Goal: Information Seeking & Learning: Find specific fact

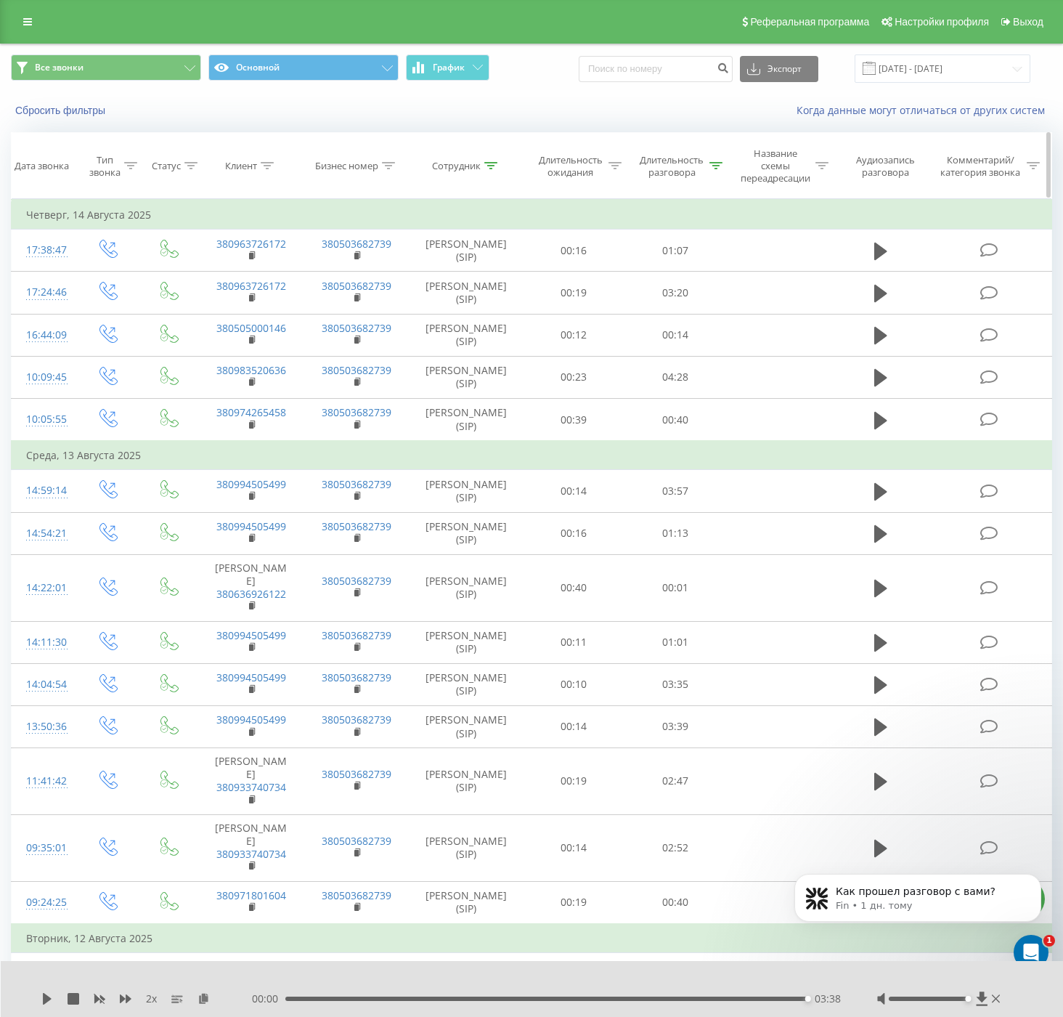
click at [492, 166] on icon at bounding box center [490, 165] width 13 height 7
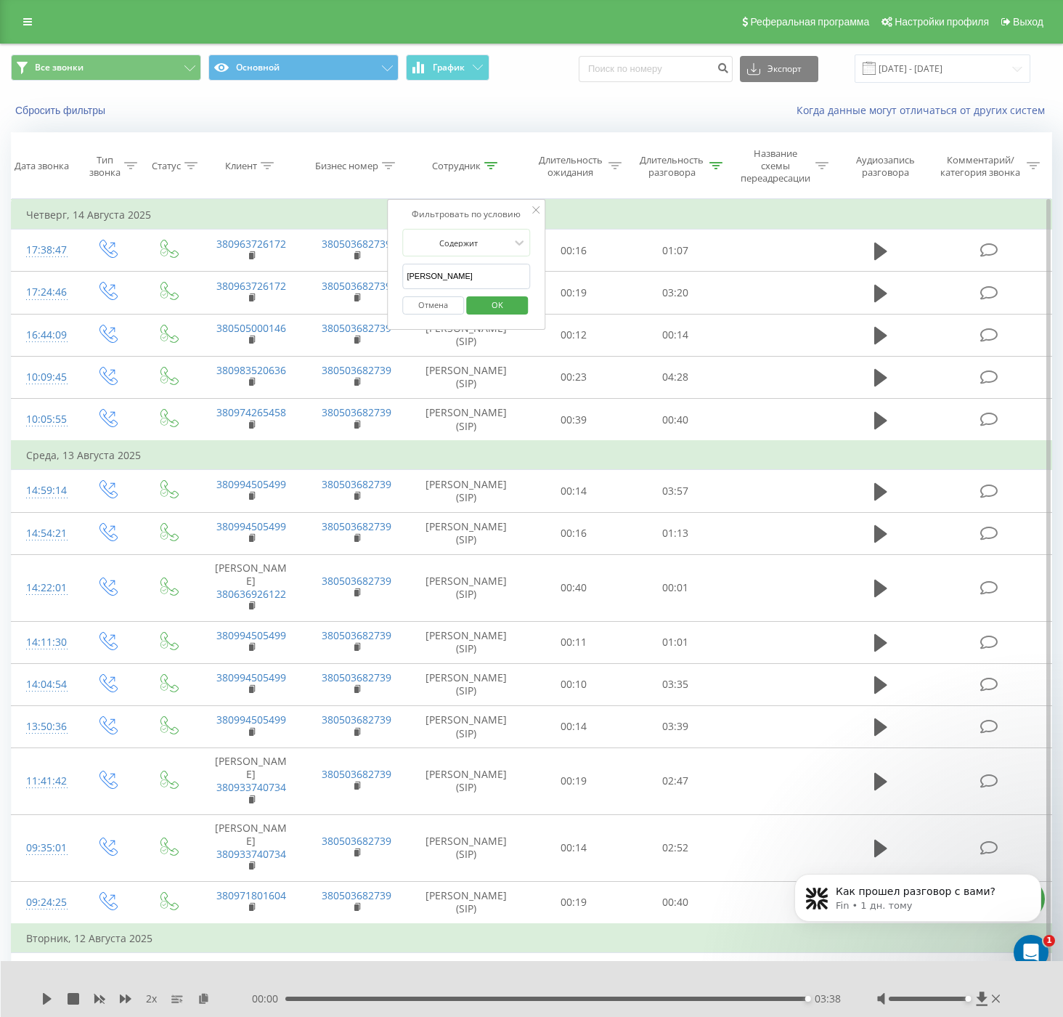
click at [423, 281] on input "[PERSON_NAME]" at bounding box center [466, 276] width 128 height 25
type input "[PERSON_NAME]"
click at [490, 304] on span "OK" at bounding box center [497, 304] width 41 height 23
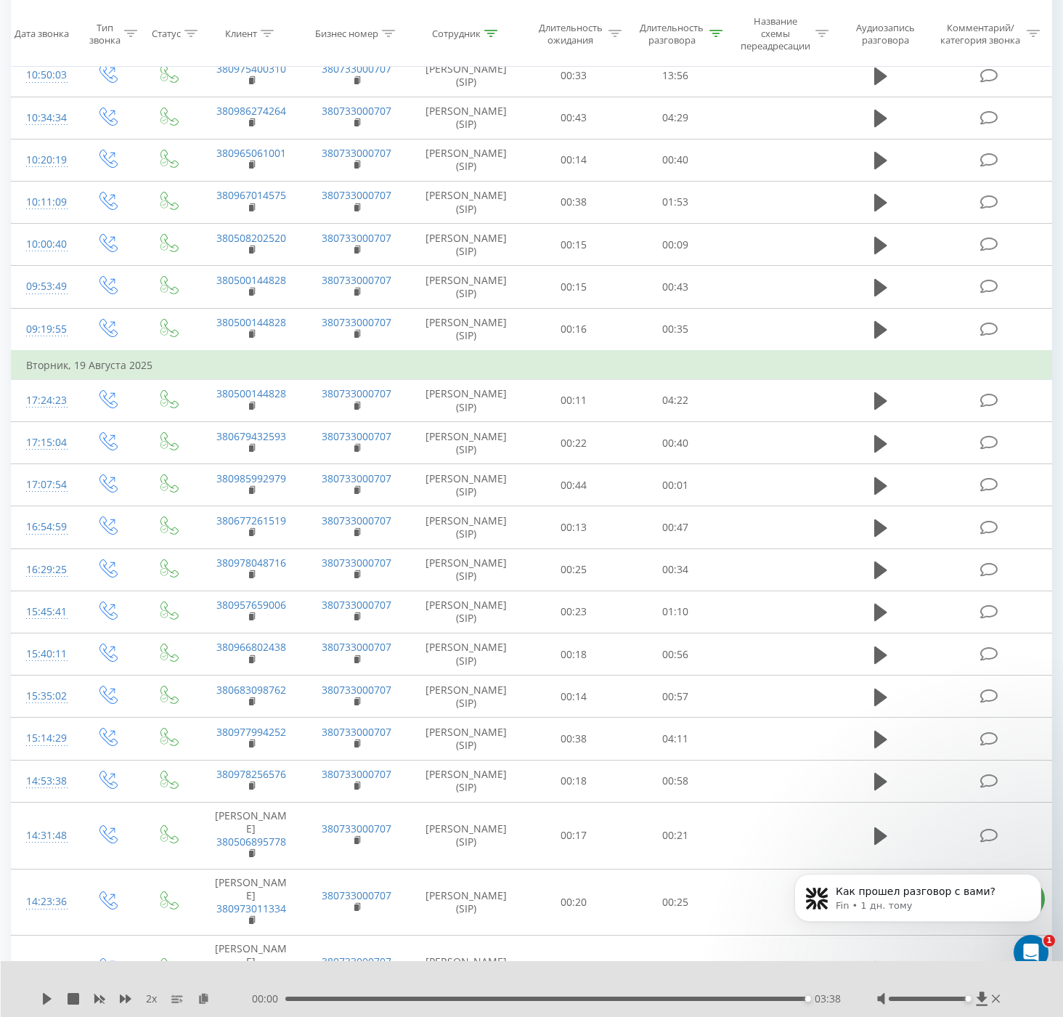
scroll to position [107, 0]
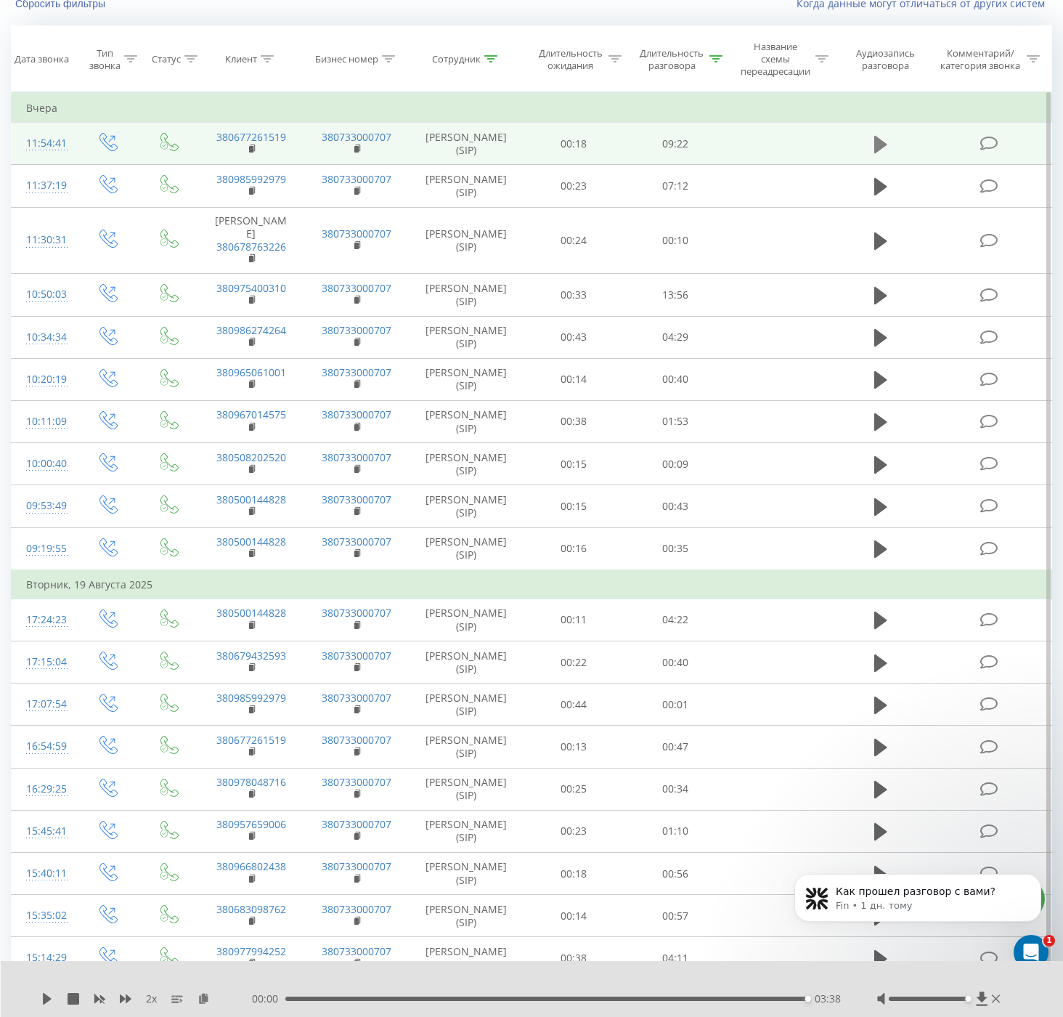
click at [878, 149] on icon at bounding box center [881, 144] width 13 height 17
click at [293, 997] on div "00:04" at bounding box center [548, 999] width 519 height 4
click at [101, 1000] on rect at bounding box center [99, 999] width 11 height 11
click at [128, 1002] on icon at bounding box center [126, 999] width 12 height 12
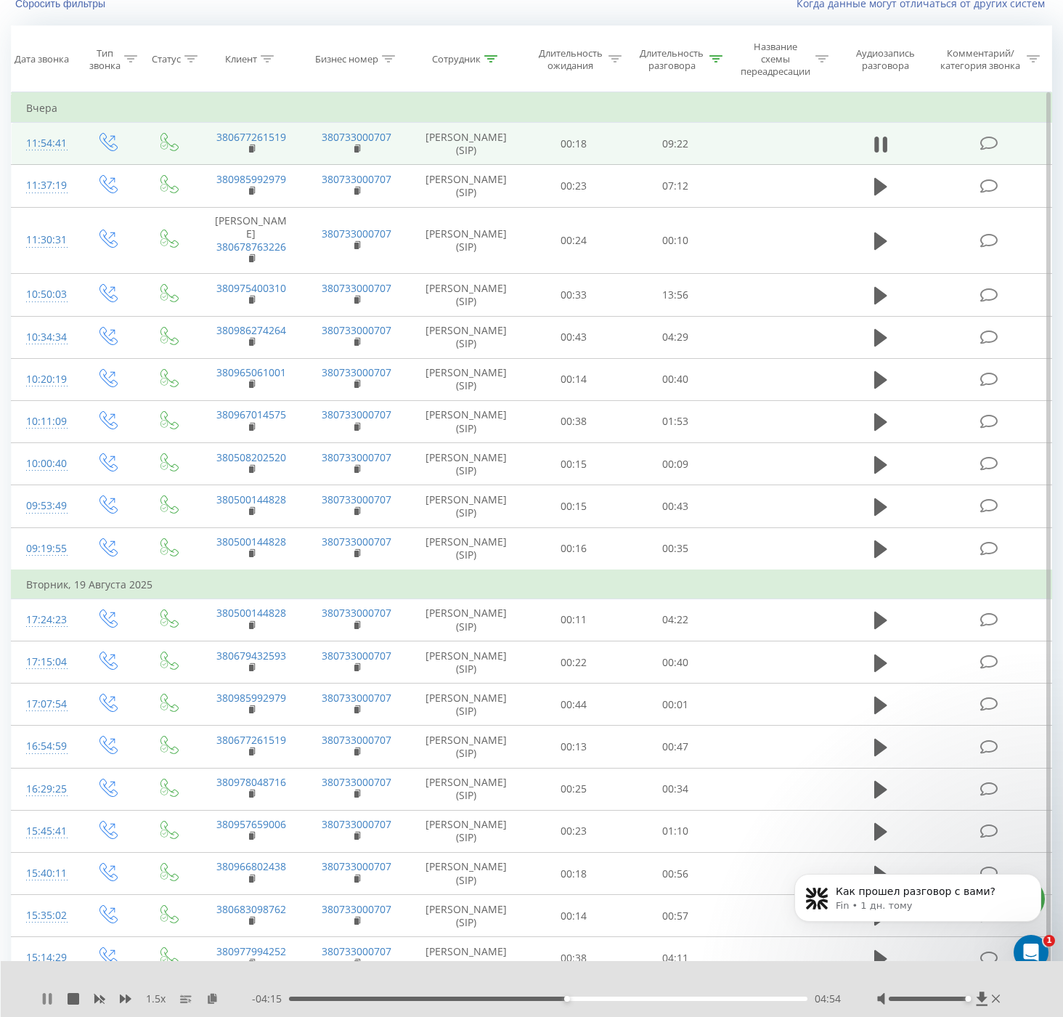
click at [50, 1000] on icon at bounding box center [50, 999] width 3 height 12
click at [45, 997] on icon at bounding box center [47, 999] width 9 height 12
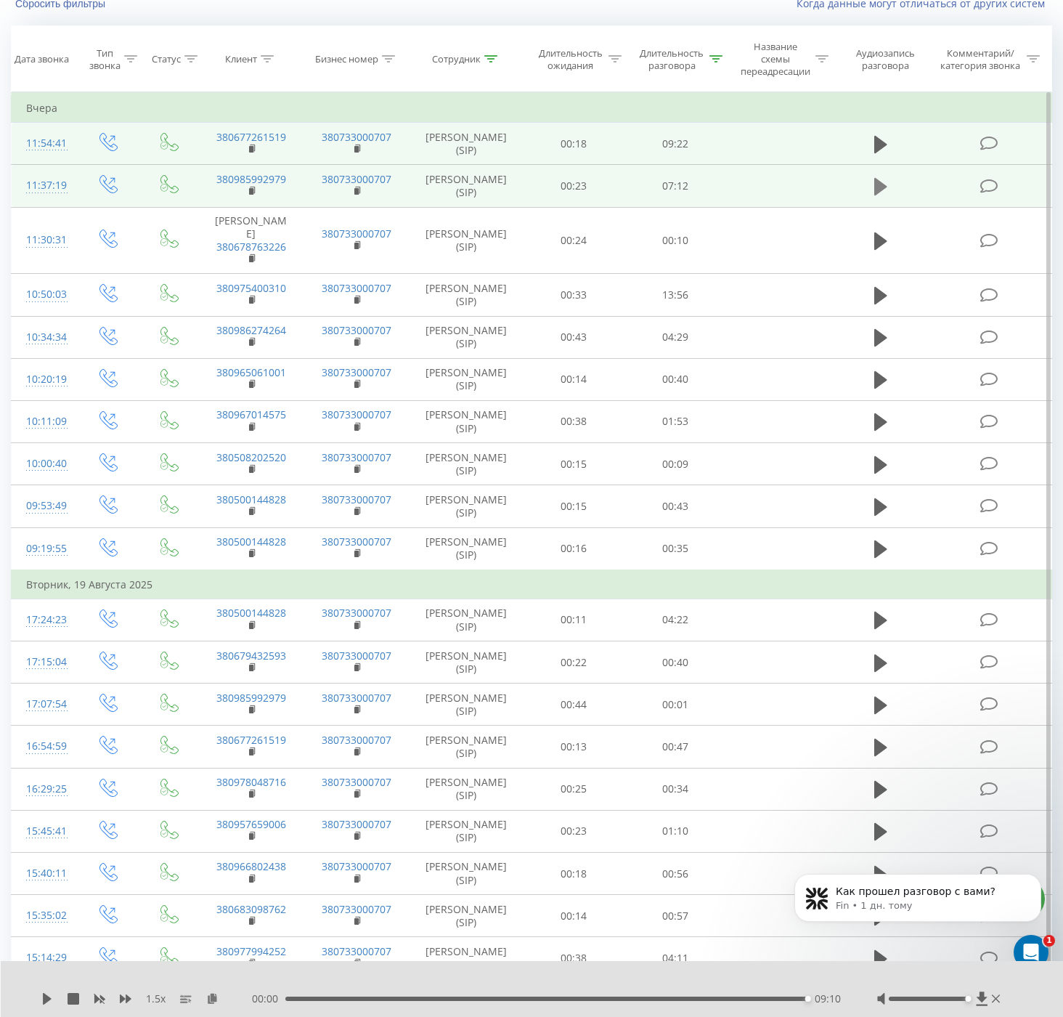
click at [880, 187] on icon at bounding box center [881, 186] width 13 height 17
click at [46, 997] on icon at bounding box center [47, 999] width 9 height 12
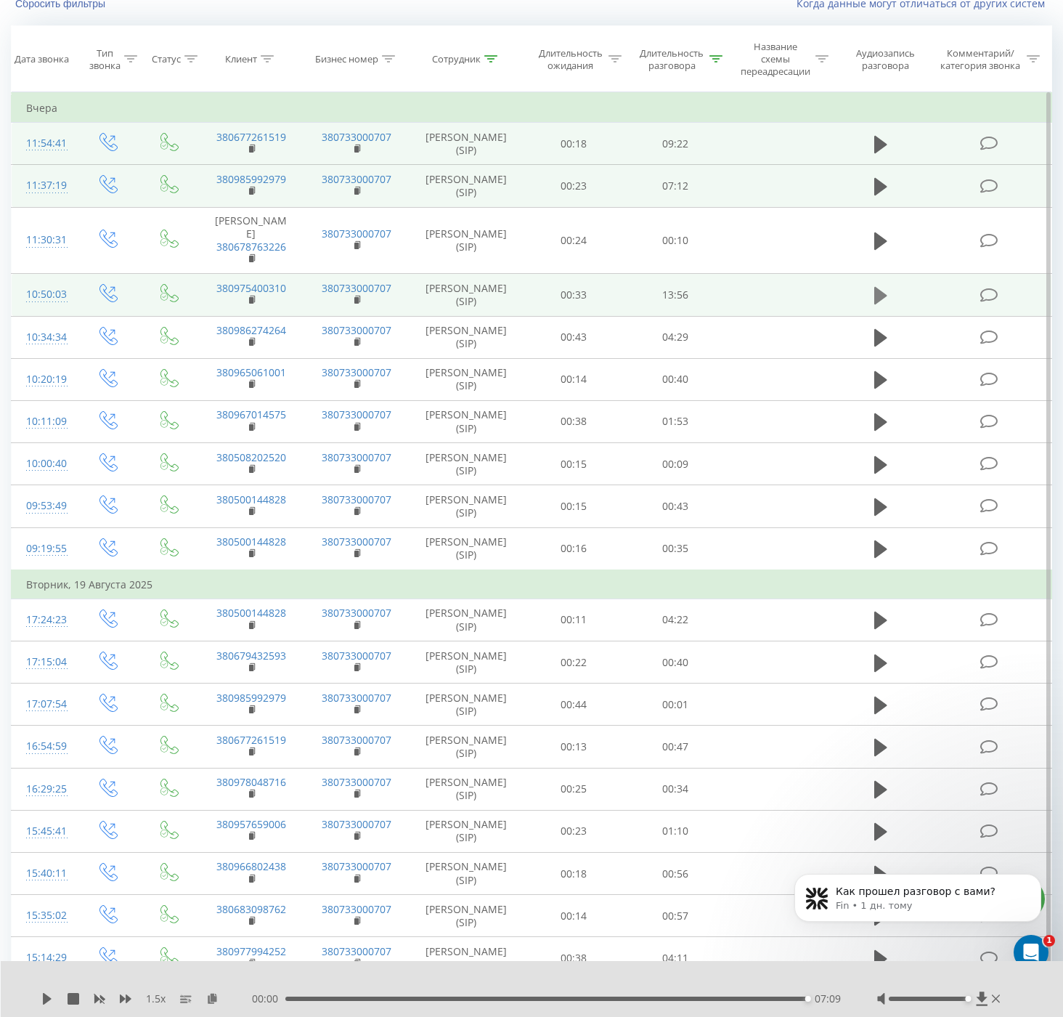
click at [884, 299] on icon at bounding box center [881, 295] width 13 height 20
click at [44, 1003] on icon at bounding box center [47, 999] width 9 height 12
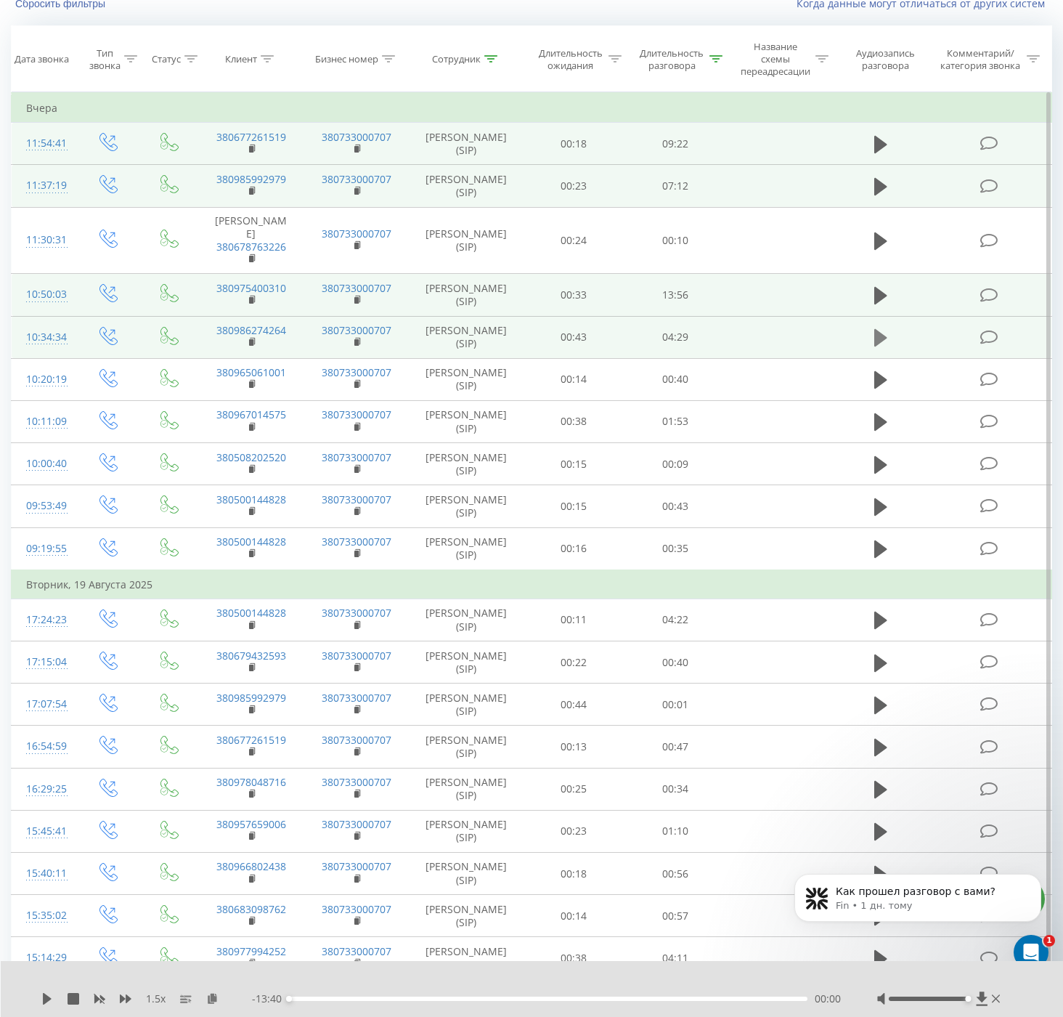
click at [885, 338] on icon at bounding box center [881, 337] width 13 height 17
click at [50, 1002] on icon at bounding box center [47, 999] width 12 height 12
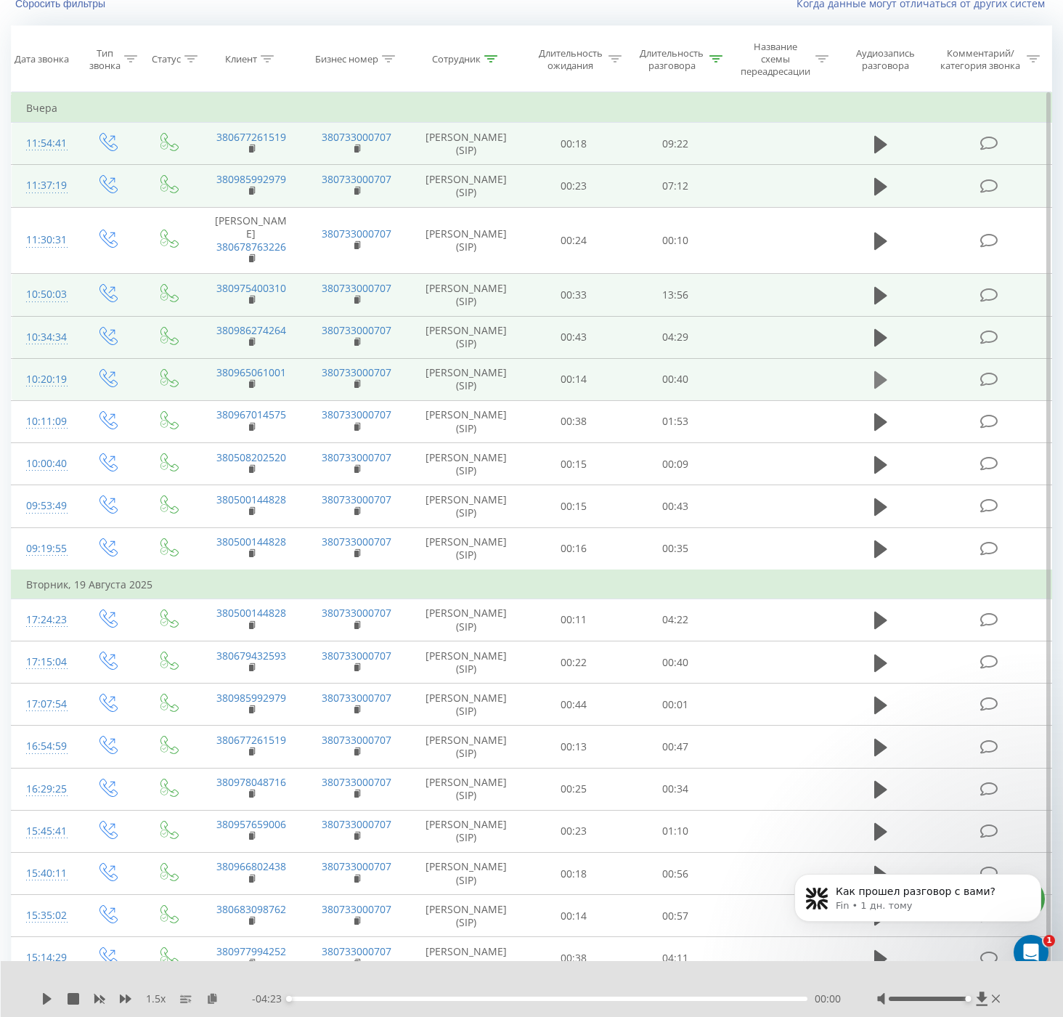
click at [879, 376] on icon at bounding box center [881, 379] width 13 height 17
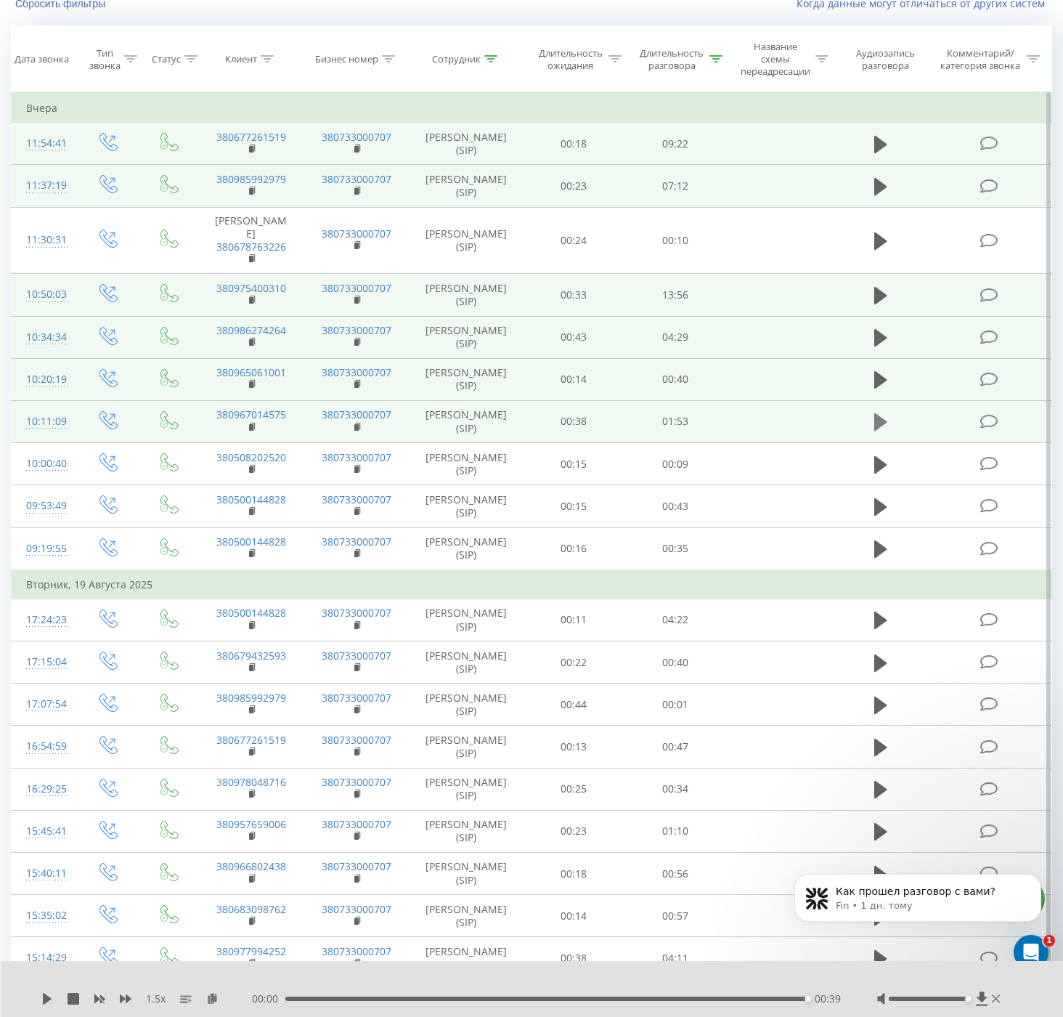
click at [880, 429] on icon at bounding box center [881, 422] width 13 height 20
click at [47, 996] on icon at bounding box center [47, 999] width 9 height 12
